Goal: Information Seeking & Learning: Learn about a topic

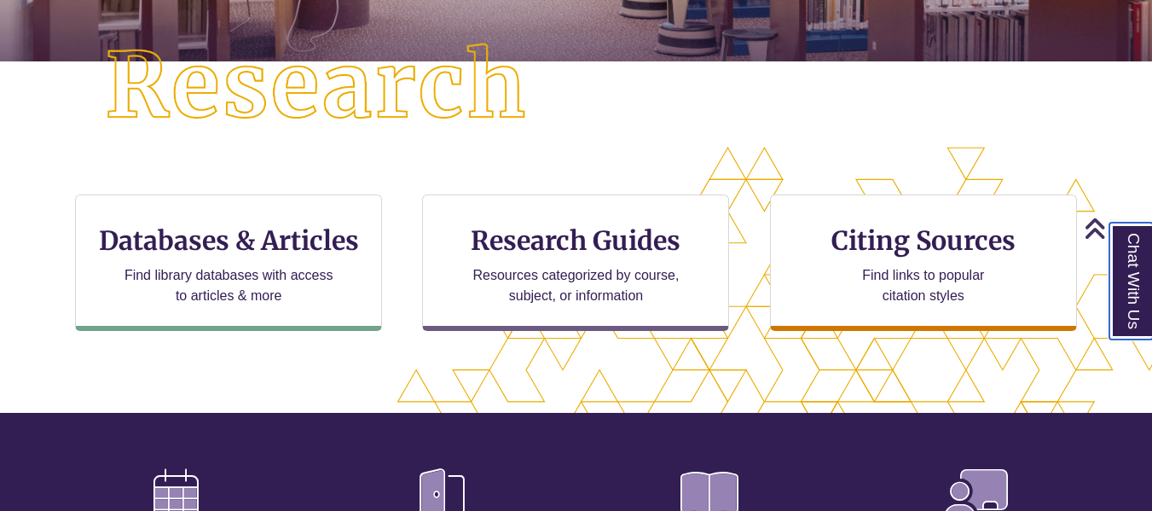
scroll to position [435, 0]
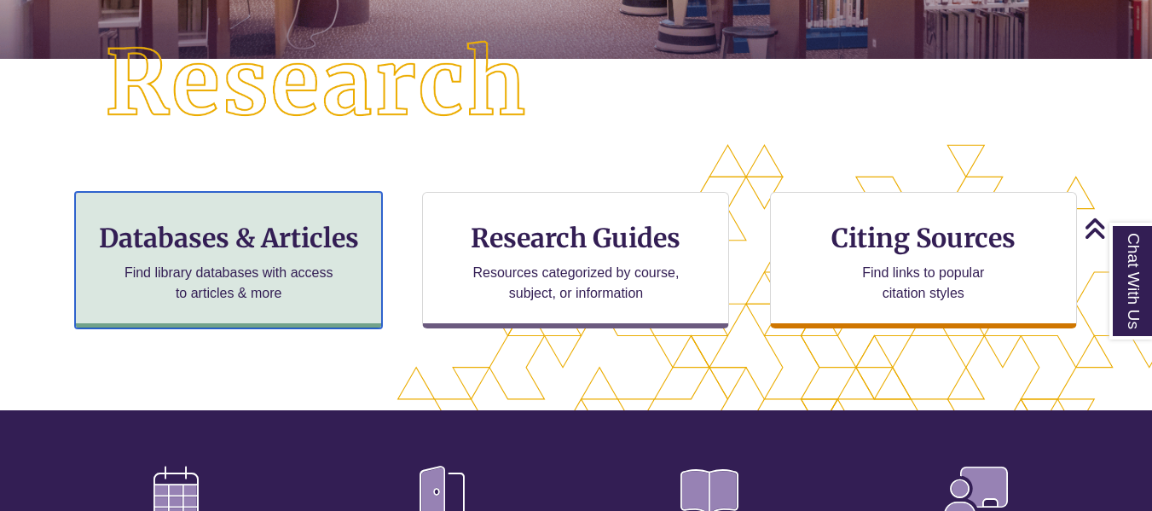
click at [344, 288] on div "Databases & Articles Find library databases with access to articles & more" at bounding box center [228, 260] width 307 height 136
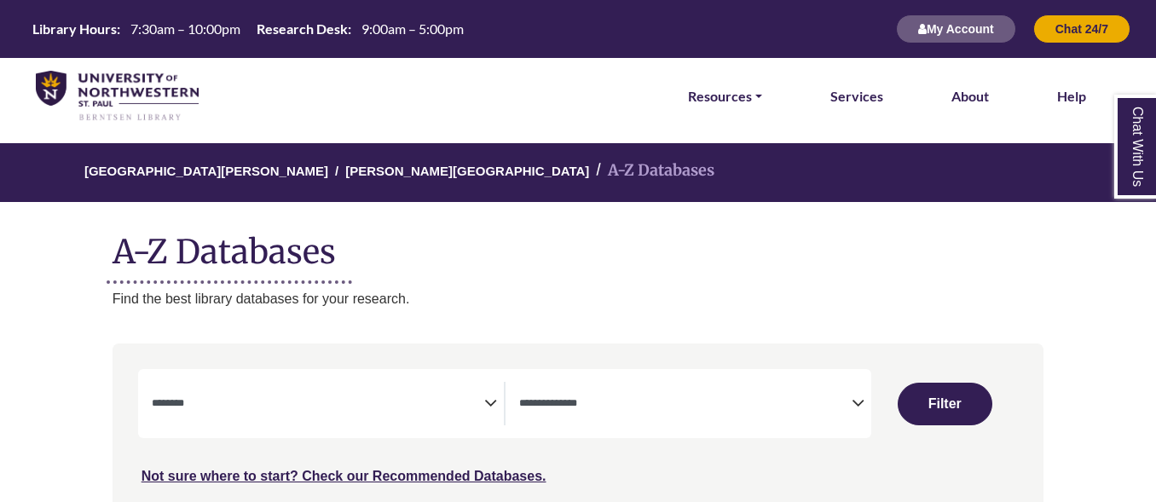
select select "Database Subject Filter"
select select "Database Types Filter"
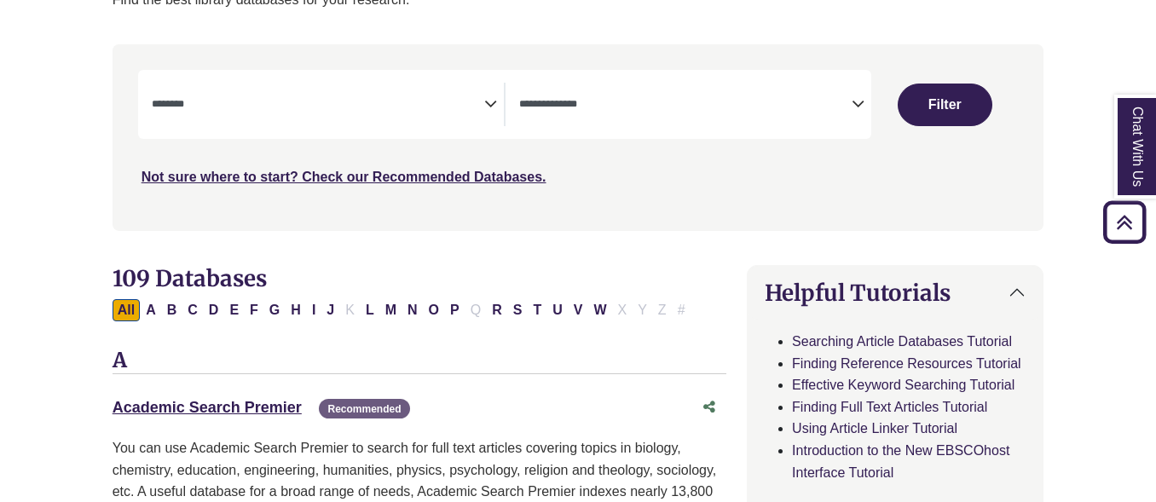
scroll to position [300, 0]
click at [452, 314] on button "P" at bounding box center [455, 309] width 20 height 22
select select "Database Subject Filter"
select select "Database Types Filter"
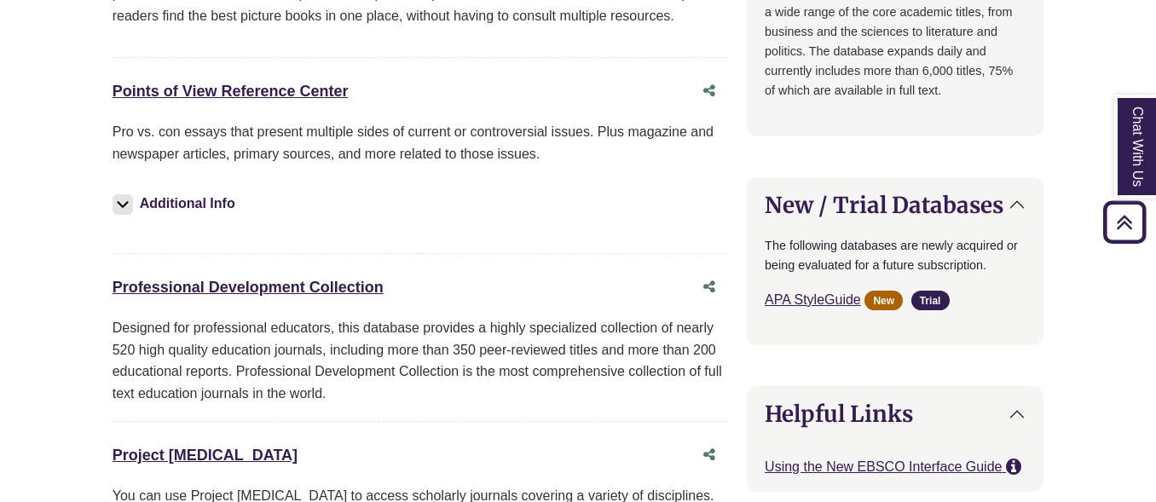
scroll to position [1167, 15]
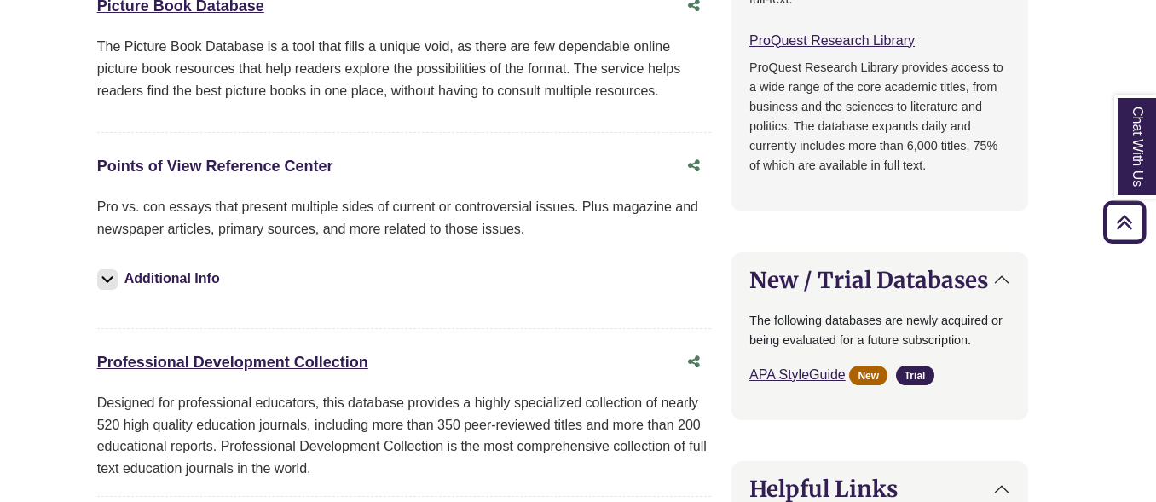
click at [263, 165] on link "Points of View Reference Center This link opens in a new window" at bounding box center [215, 166] width 236 height 17
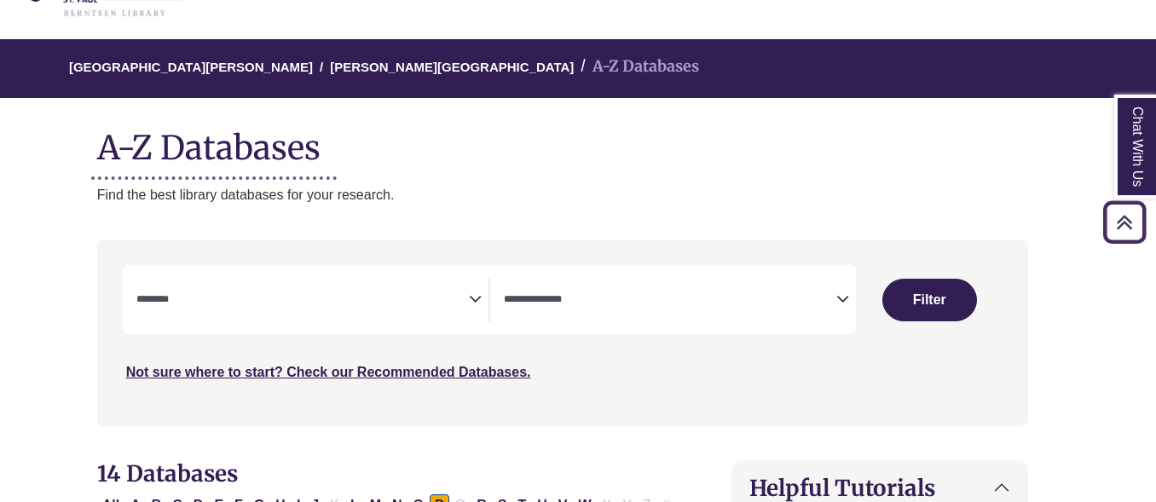
scroll to position [0, 15]
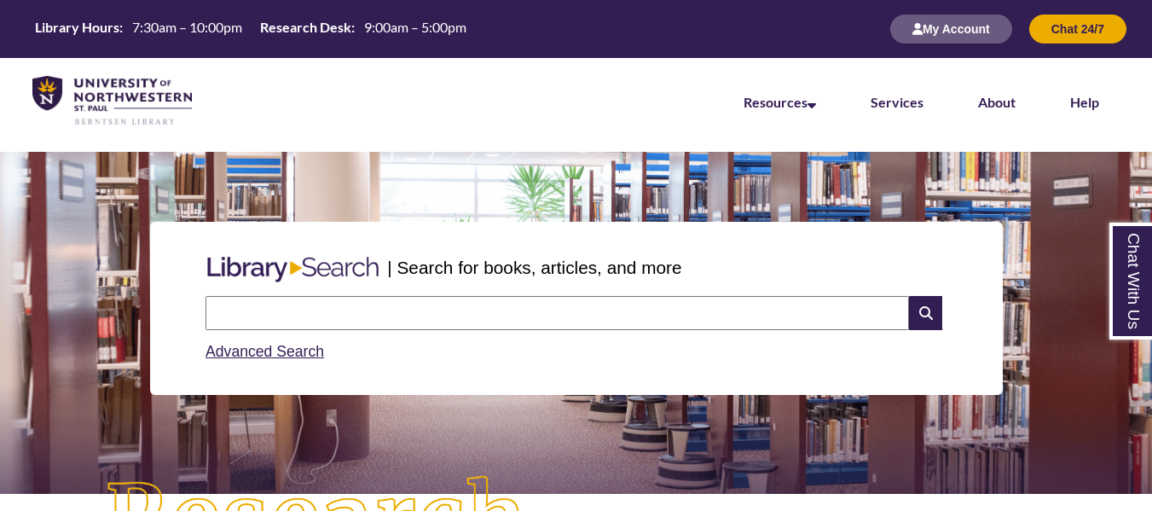
click at [454, 311] on input "text" at bounding box center [556, 313] width 703 height 34
type input "**********"
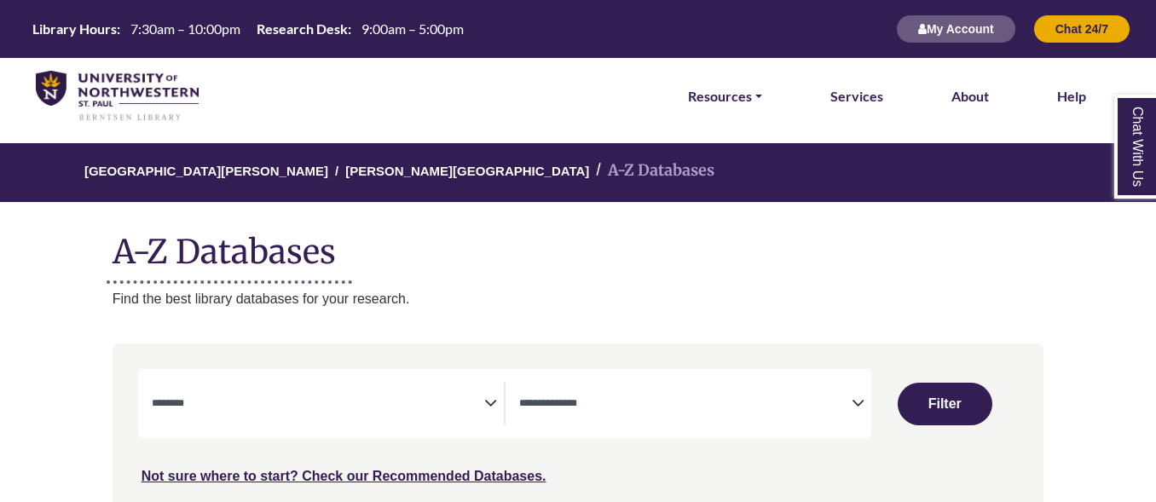
select select "Database Subject Filter"
select select "Database Types Filter"
